Goal: Task Accomplishment & Management: Manage account settings

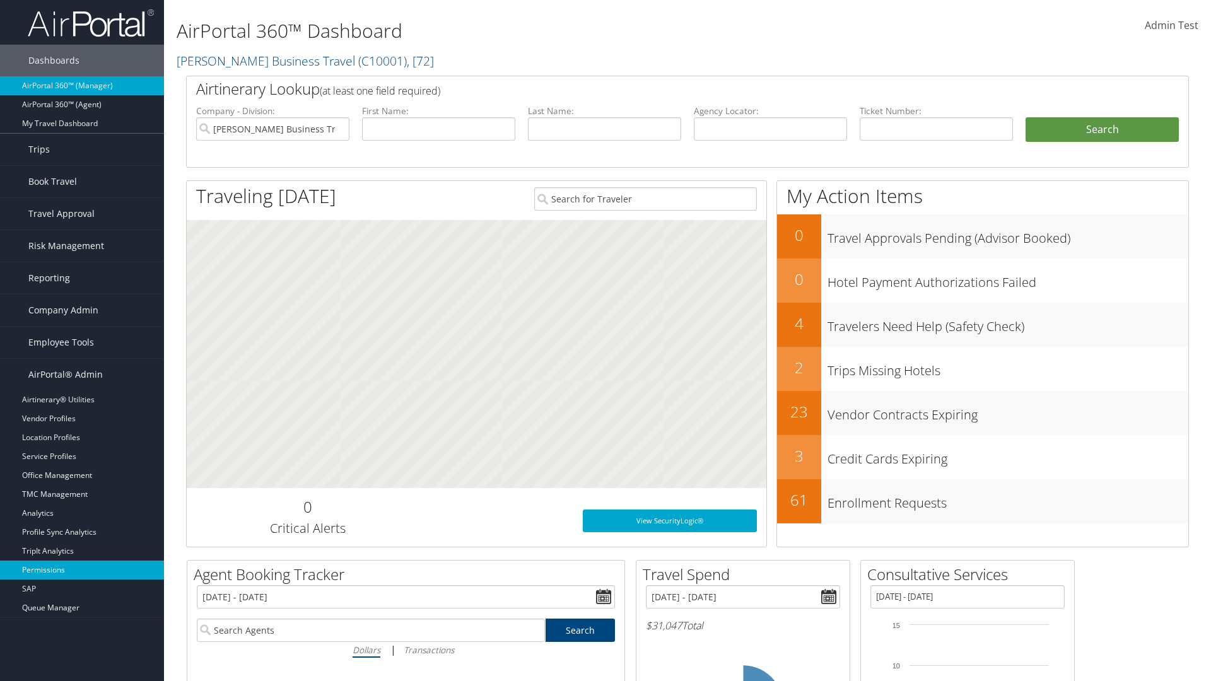
click at [82, 570] on link "Permissions" at bounding box center [82, 570] width 164 height 19
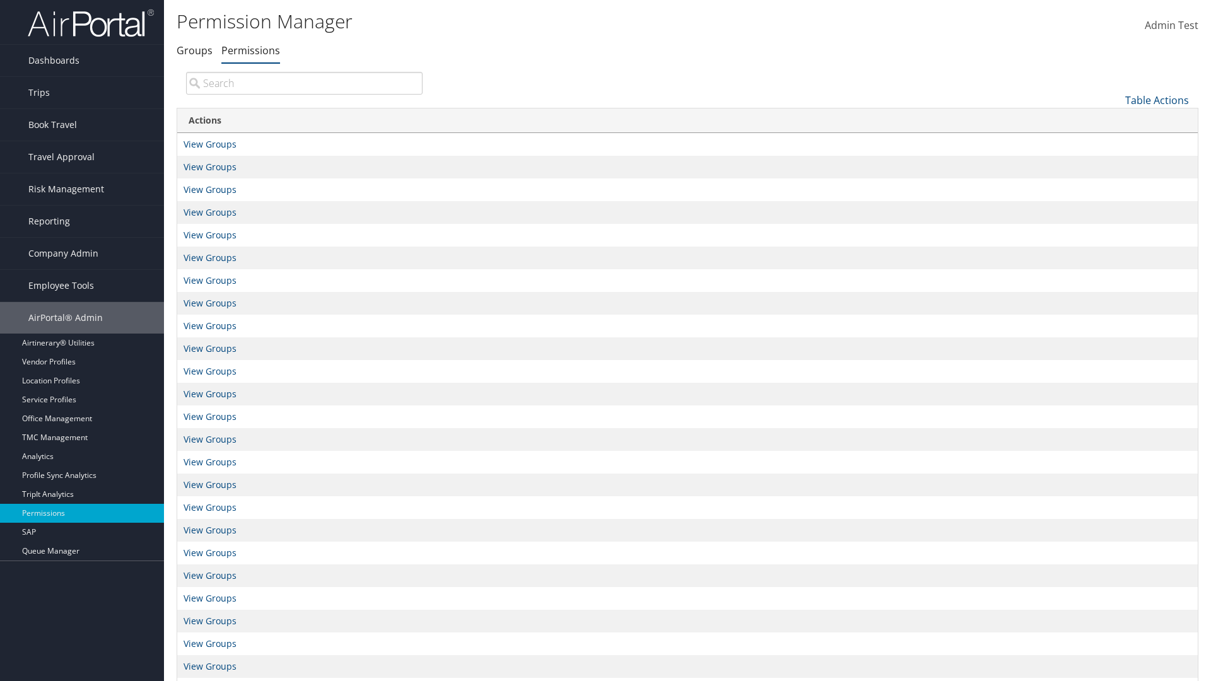
click at [1157, 100] on link "Table Actions" at bounding box center [1157, 100] width 64 height 14
click at [1114, 119] on link "New Record" at bounding box center [1115, 119] width 166 height 21
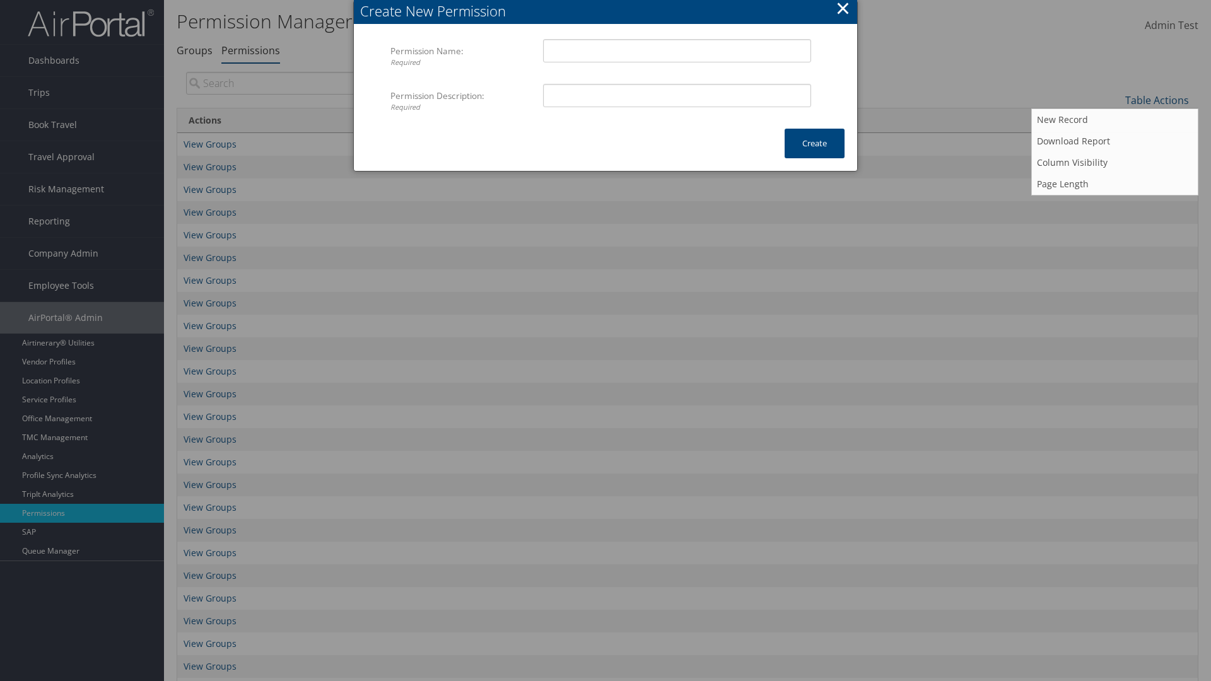
click at [842, 10] on button "×" at bounding box center [843, 8] width 15 height 25
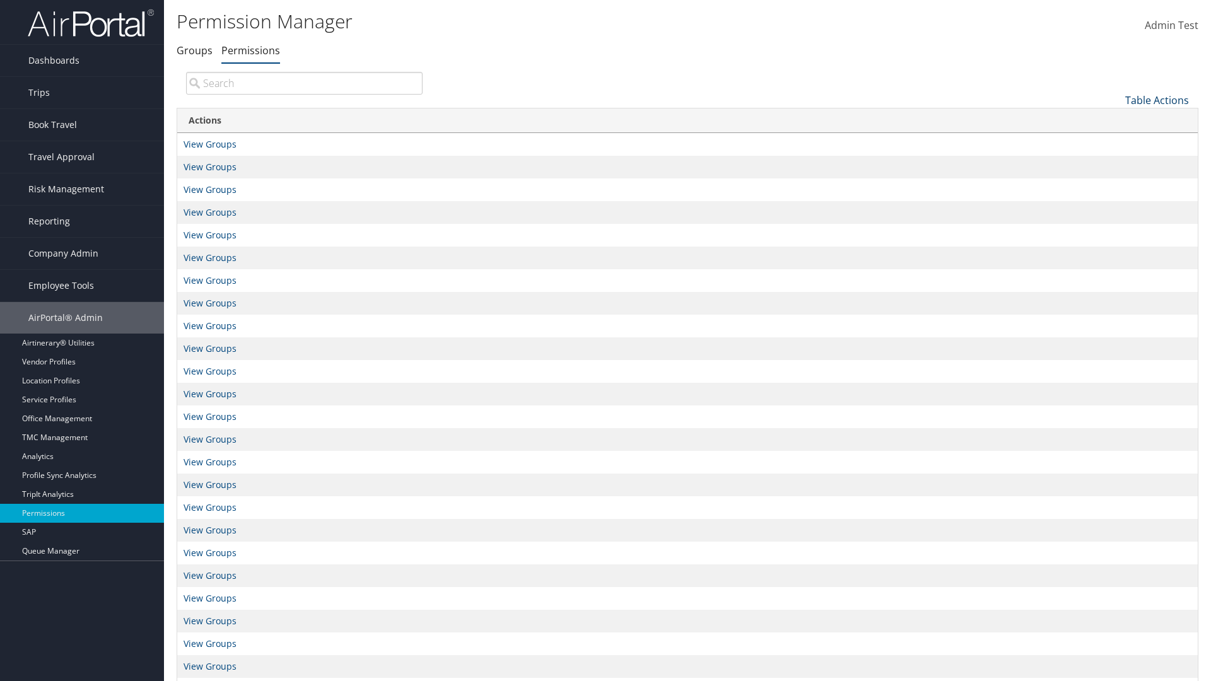
click at [1157, 100] on link "Table Actions" at bounding box center [1157, 100] width 64 height 14
